Goal: Information Seeking & Learning: Learn about a topic

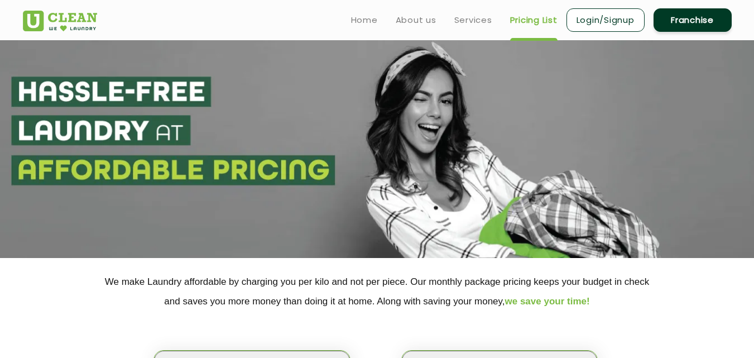
click at [520, 25] on link "Pricing List" at bounding box center [533, 19] width 47 height 13
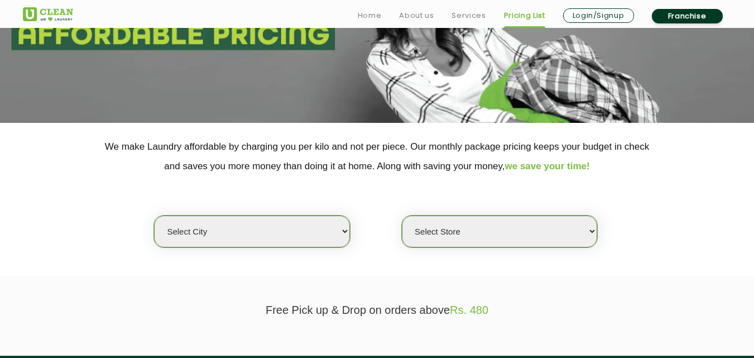
scroll to position [167, 0]
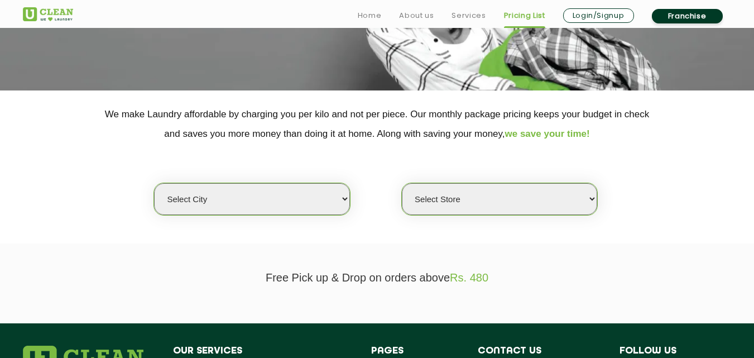
click at [304, 190] on select "Select city [GEOGRAPHIC_DATA] [GEOGRAPHIC_DATA] [GEOGRAPHIC_DATA] [GEOGRAPHIC_D…" at bounding box center [251, 199] width 195 height 32
select select "2"
click at [154, 183] on select "Select city [GEOGRAPHIC_DATA] [GEOGRAPHIC_DATA] [GEOGRAPHIC_DATA] [GEOGRAPHIC_D…" at bounding box center [251, 199] width 195 height 32
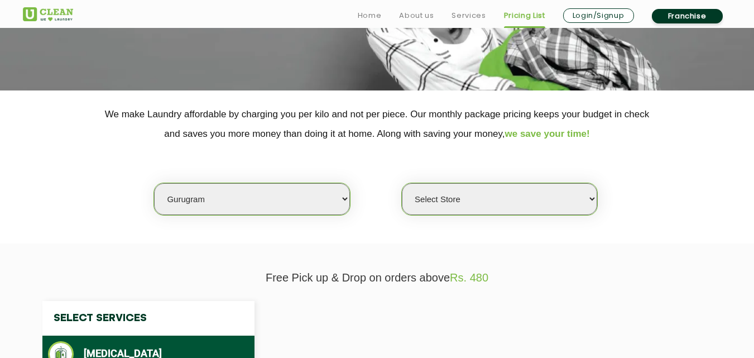
select select "0"
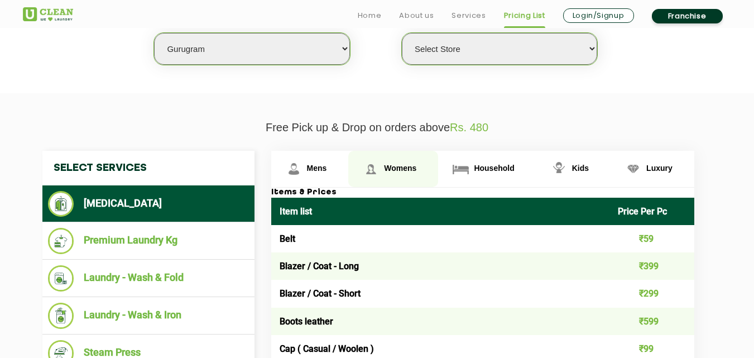
scroll to position [335, 0]
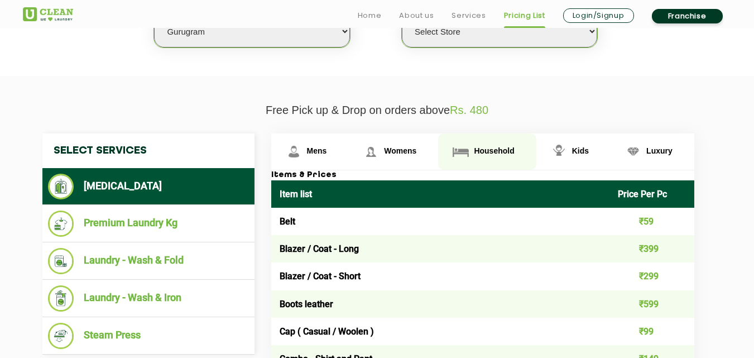
click at [473, 148] on link "Household" at bounding box center [487, 151] width 98 height 36
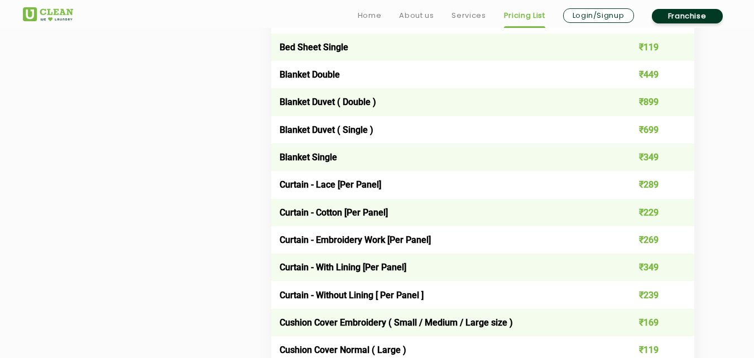
scroll to position [893, 0]
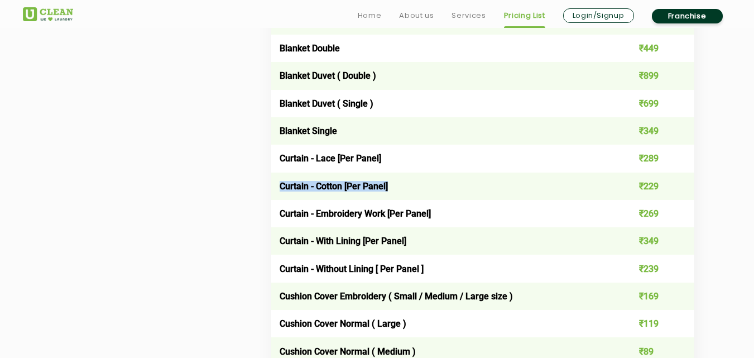
drag, startPoint x: 396, startPoint y: 186, endPoint x: 280, endPoint y: 189, distance: 116.1
click at [280, 189] on td "Curtain - Cotton [Per Panel]" at bounding box center [440, 185] width 339 height 27
drag, startPoint x: 391, startPoint y: 161, endPoint x: 282, endPoint y: 162, distance: 109.4
click at [282, 162] on td "Curtain - Lace [Per Panel]" at bounding box center [440, 158] width 339 height 27
click at [420, 164] on td "Curtain - Lace [Per Panel]" at bounding box center [440, 158] width 339 height 27
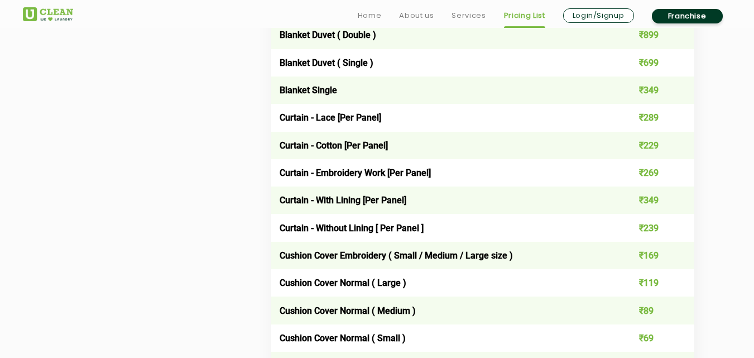
scroll to position [949, 0]
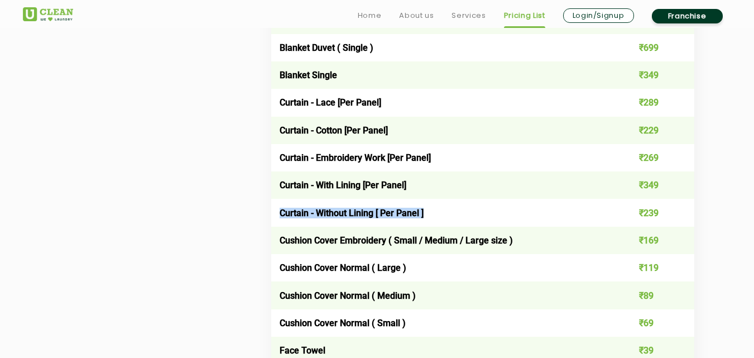
drag, startPoint x: 453, startPoint y: 217, endPoint x: 278, endPoint y: 215, distance: 175.2
click at [278, 215] on td "Curtain - Without Lining [ Per Panel ]" at bounding box center [440, 212] width 339 height 27
click at [454, 212] on td "Curtain - Without Lining [ Per Panel ]" at bounding box center [440, 212] width 339 height 27
drag, startPoint x: 444, startPoint y: 211, endPoint x: 277, endPoint y: 211, distance: 167.4
click at [277, 211] on td "Curtain - Without Lining [ Per Panel ]" at bounding box center [440, 212] width 339 height 27
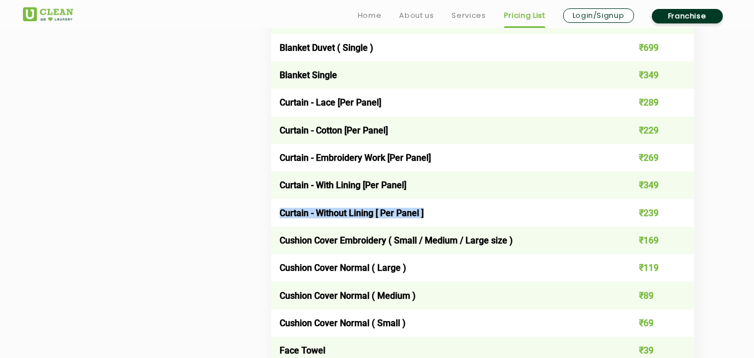
click at [440, 215] on td "Curtain - Without Lining [ Per Panel ]" at bounding box center [440, 212] width 339 height 27
drag, startPoint x: 440, startPoint y: 215, endPoint x: 274, endPoint y: 211, distance: 165.8
click at [274, 211] on td "Curtain - Without Lining [ Per Panel ]" at bounding box center [440, 212] width 339 height 27
click at [444, 212] on td "Curtain - Without Lining [ Per Panel ]" at bounding box center [440, 212] width 339 height 27
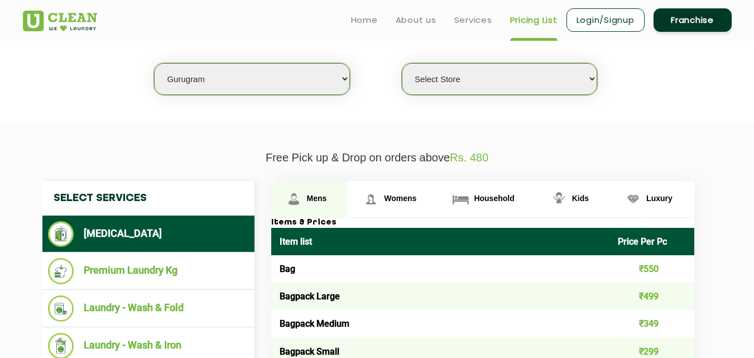
scroll to position [279, 0]
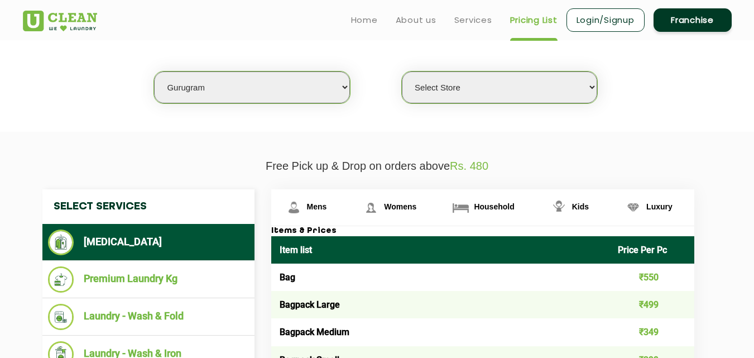
click at [271, 91] on select "Select city [GEOGRAPHIC_DATA] [GEOGRAPHIC_DATA] [GEOGRAPHIC_DATA] [GEOGRAPHIC_D…" at bounding box center [251, 87] width 195 height 32
select select "3"
click at [154, 71] on select "Select city [GEOGRAPHIC_DATA] [GEOGRAPHIC_DATA] [GEOGRAPHIC_DATA] [GEOGRAPHIC_D…" at bounding box center [251, 87] width 195 height 32
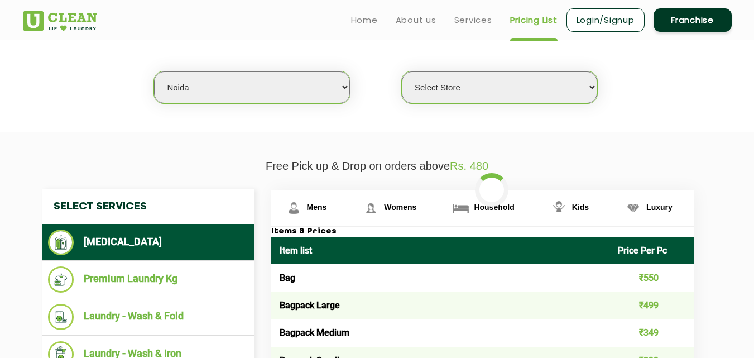
select select "0"
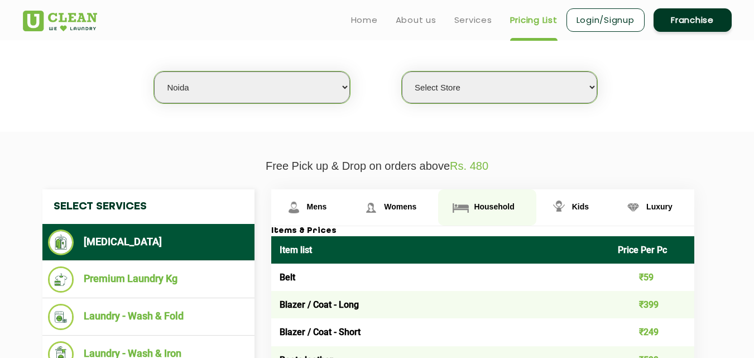
click at [497, 203] on span "Household" at bounding box center [494, 206] width 40 height 9
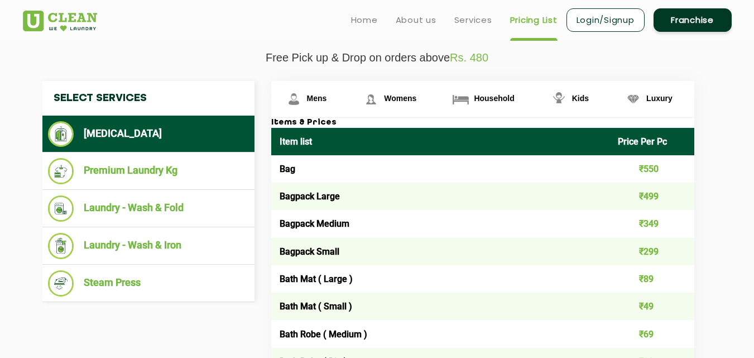
scroll to position [223, 0]
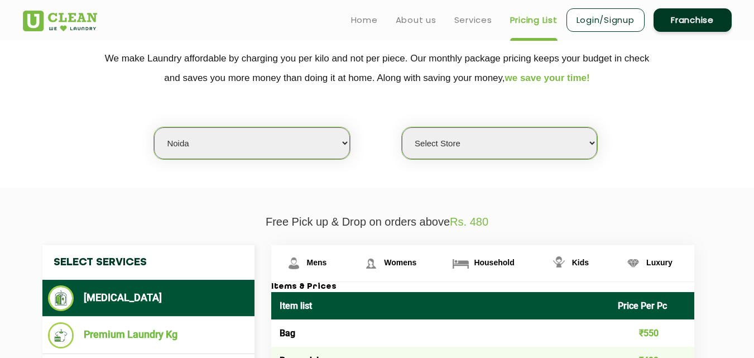
click at [272, 148] on select "Select city [GEOGRAPHIC_DATA] [GEOGRAPHIC_DATA] [GEOGRAPHIC_DATA] [GEOGRAPHIC_D…" at bounding box center [251, 143] width 195 height 32
select select "6"
click at [154, 127] on select "Select city [GEOGRAPHIC_DATA] [GEOGRAPHIC_DATA] [GEOGRAPHIC_DATA] [GEOGRAPHIC_D…" at bounding box center [251, 143] width 195 height 32
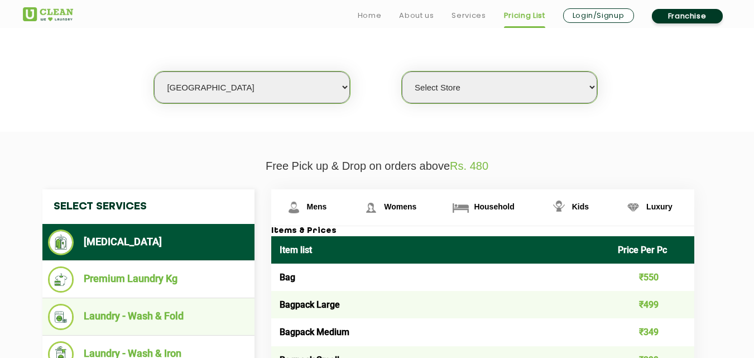
select select "0"
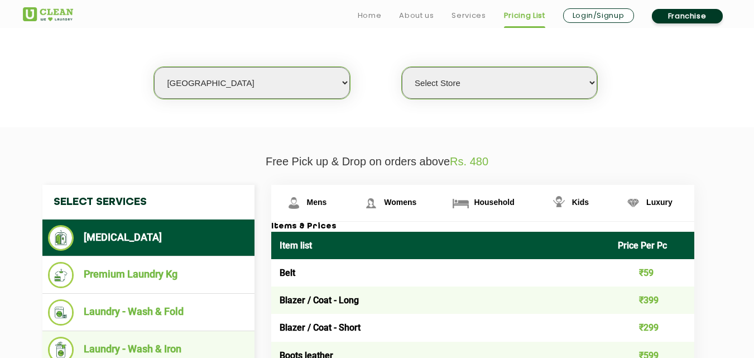
scroll to position [335, 0]
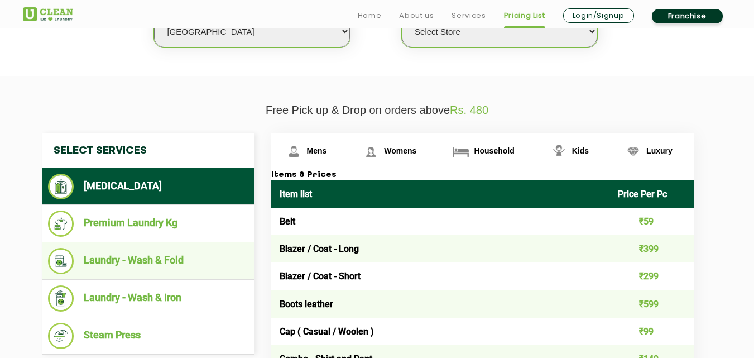
click at [182, 247] on ul "Laundry - Wash & Fold" at bounding box center [148, 260] width 212 height 37
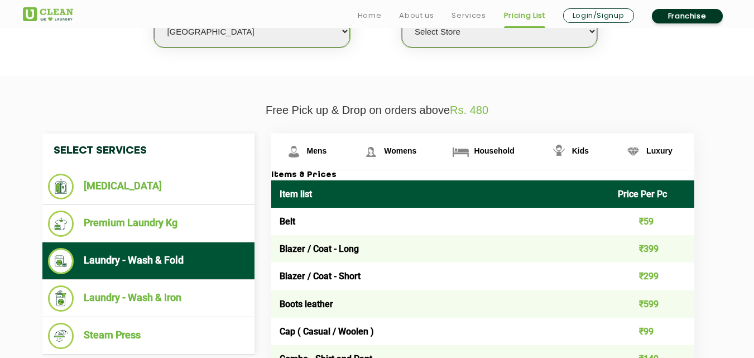
scroll to position [391, 0]
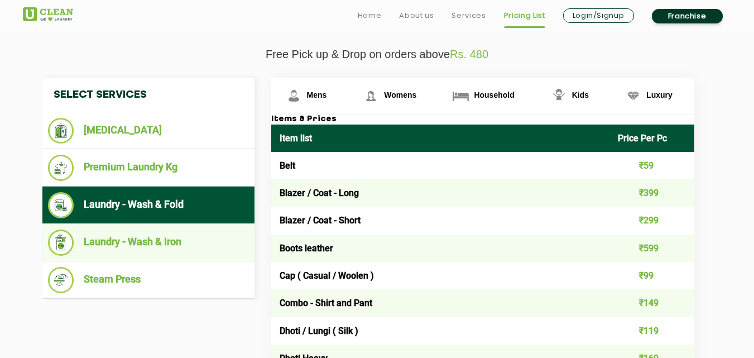
click at [175, 237] on li "Laundry - Wash & Iron" at bounding box center [148, 242] width 201 height 26
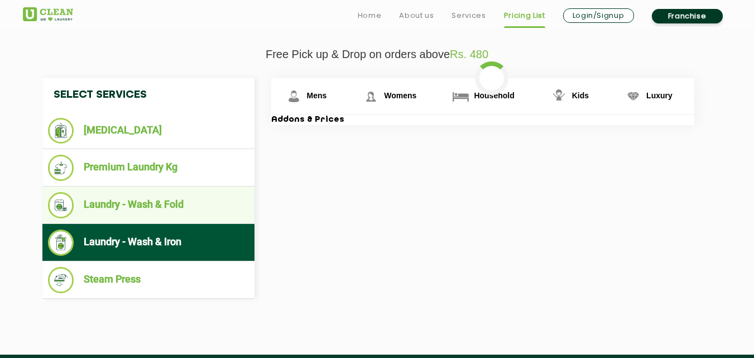
click at [175, 211] on li "Laundry - Wash & Fold" at bounding box center [148, 205] width 201 height 26
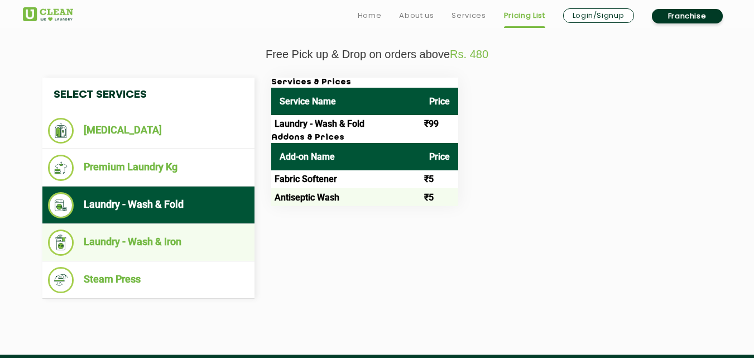
click at [153, 238] on li "Laundry - Wash & Iron" at bounding box center [148, 242] width 201 height 26
